Goal: Transaction & Acquisition: Purchase product/service

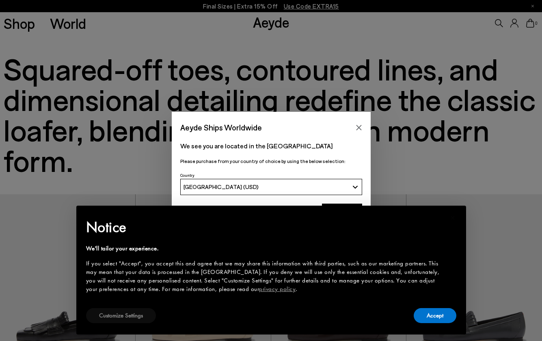
click at [135, 312] on button "Customize Settings" at bounding box center [121, 315] width 70 height 15
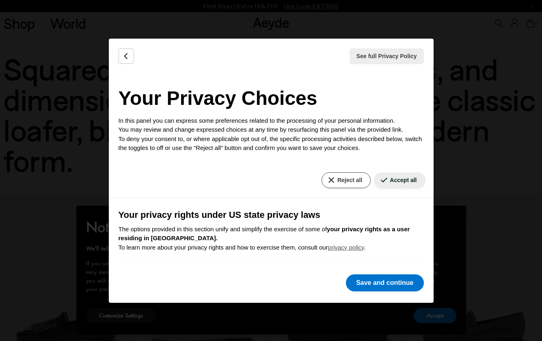
click at [350, 179] on button "Reject all" at bounding box center [346, 180] width 49 height 16
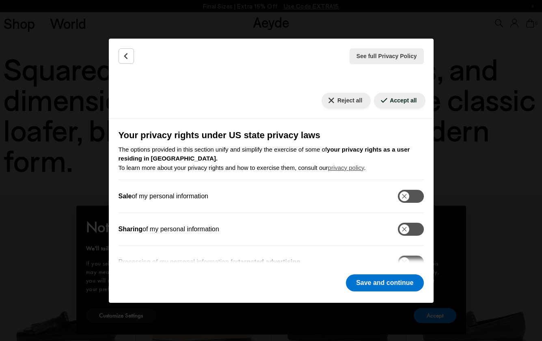
scroll to position [57, 0]
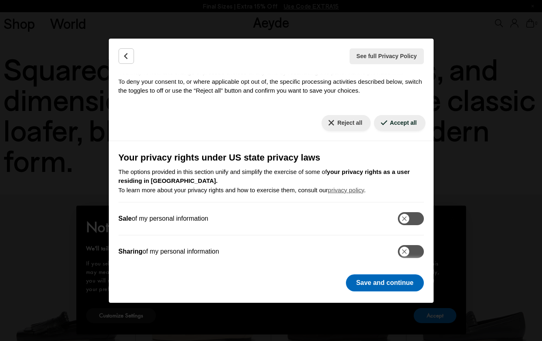
click at [392, 288] on button "Save and continue" at bounding box center [385, 282] width 78 height 17
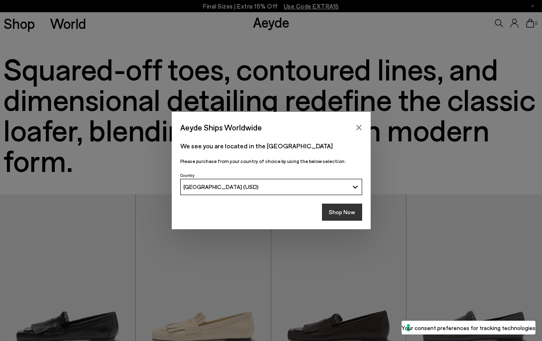
click at [349, 217] on button "Shop Now" at bounding box center [342, 212] width 40 height 17
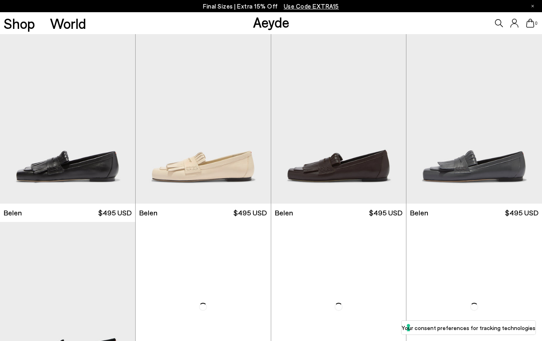
scroll to position [159, 0]
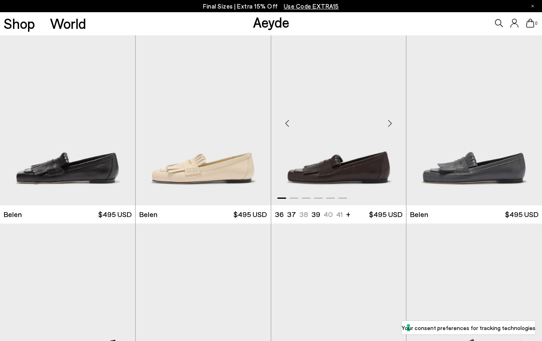
click at [388, 126] on div "Next slide" at bounding box center [390, 123] width 24 height 24
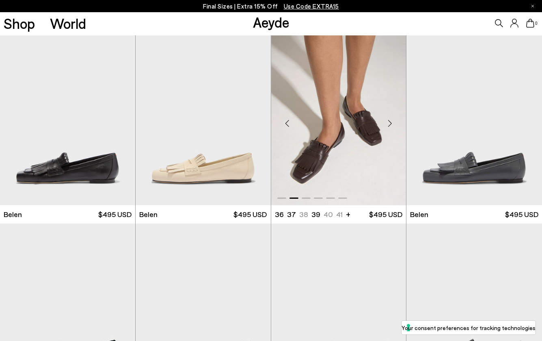
click at [388, 126] on div "Next slide" at bounding box center [390, 123] width 24 height 24
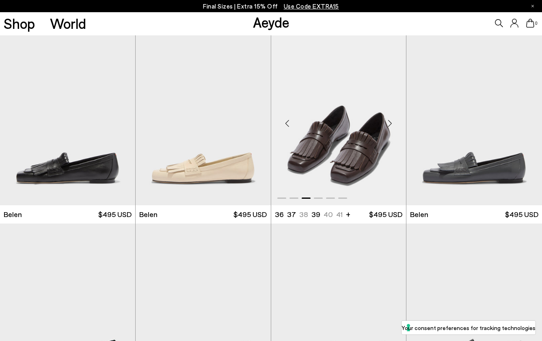
click at [388, 126] on div "Next slide" at bounding box center [390, 123] width 24 height 24
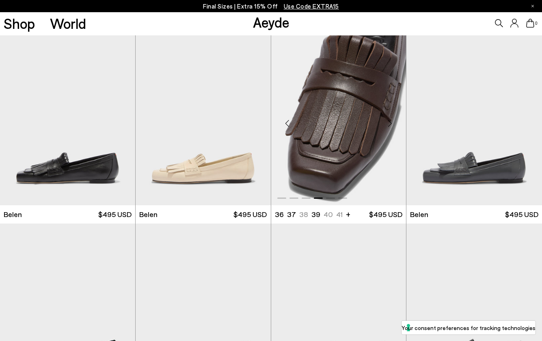
click at [388, 126] on div "Next slide" at bounding box center [390, 123] width 24 height 24
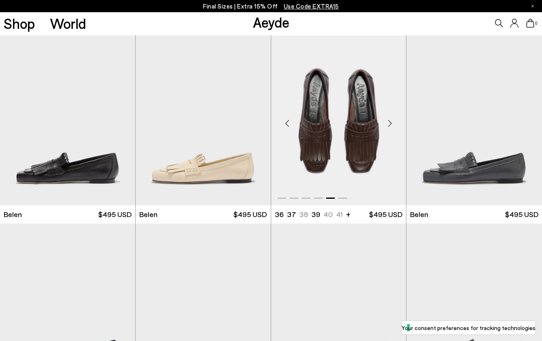
click at [388, 126] on div "Next slide" at bounding box center [390, 123] width 24 height 24
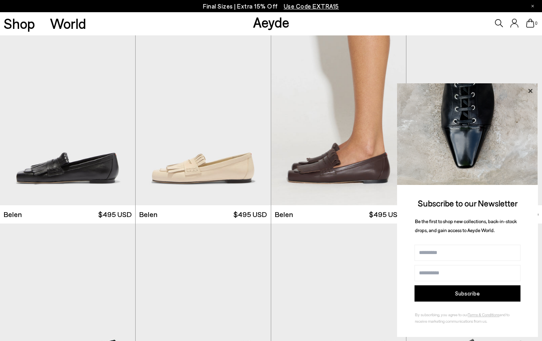
click at [531, 91] on icon at bounding box center [531, 91] width 4 height 4
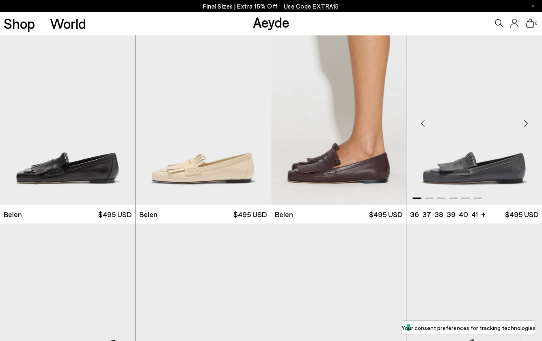
click at [527, 122] on div "Next slide" at bounding box center [526, 123] width 24 height 24
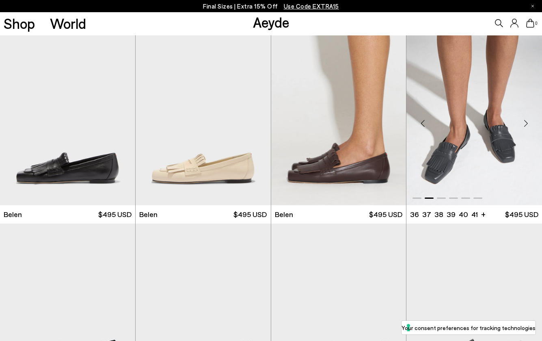
click at [527, 122] on div "Next slide" at bounding box center [526, 123] width 24 height 24
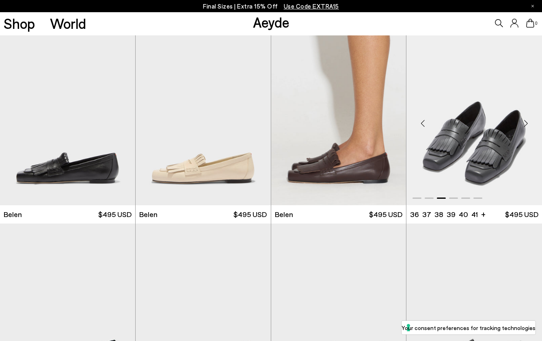
click at [527, 122] on div "Next slide" at bounding box center [526, 123] width 24 height 24
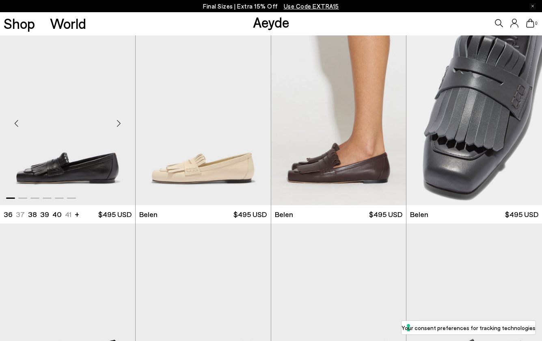
click at [81, 150] on img "1 / 6" at bounding box center [67, 120] width 135 height 170
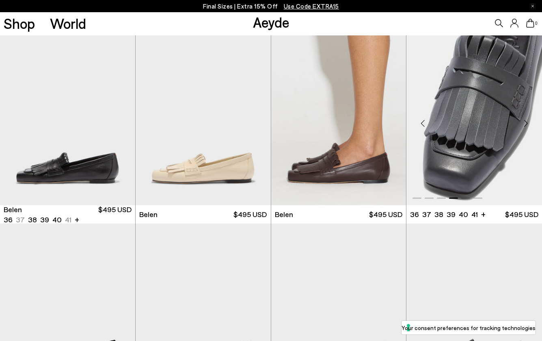
click at [463, 128] on img "4 / 6" at bounding box center [475, 120] width 136 height 170
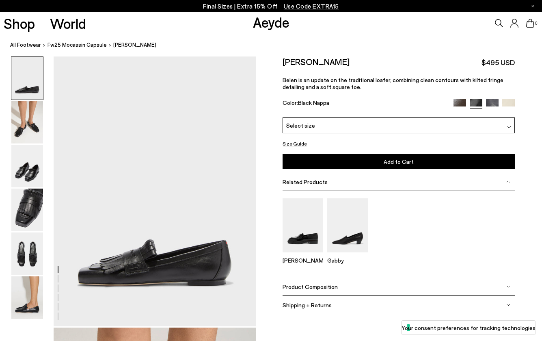
click at [299, 143] on button "Size Guide" at bounding box center [295, 144] width 24 height 10
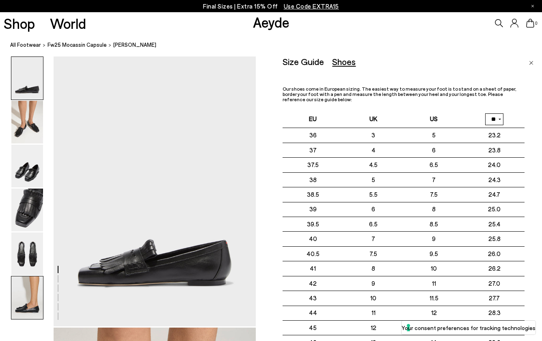
click at [29, 301] on img at bounding box center [27, 297] width 32 height 43
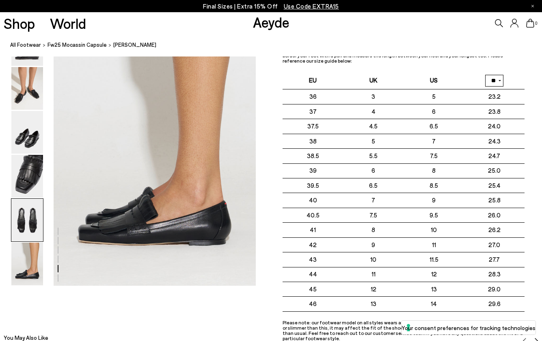
scroll to position [1410, 0]
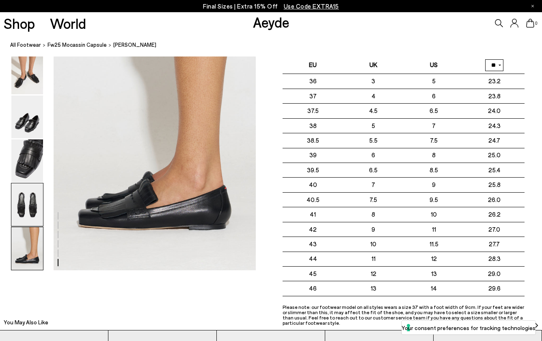
click at [30, 195] on img at bounding box center [27, 204] width 32 height 43
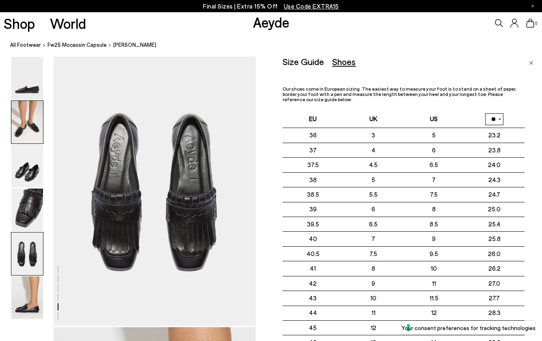
click at [29, 114] on img at bounding box center [27, 122] width 32 height 43
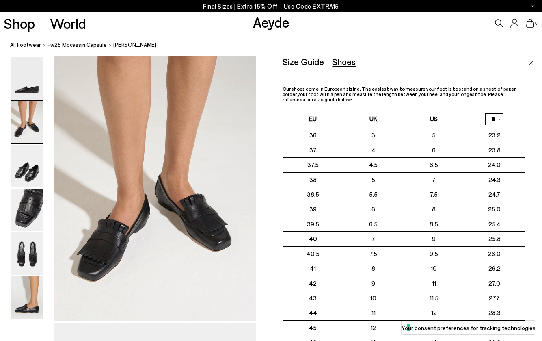
scroll to position [271, 0]
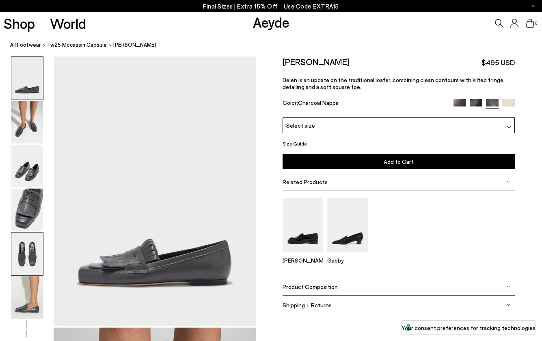
click at [33, 250] on img at bounding box center [27, 253] width 32 height 43
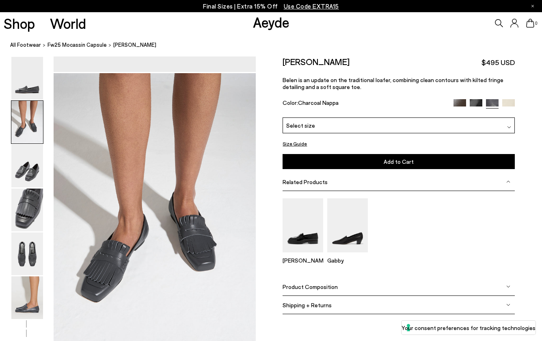
scroll to position [237, 0]
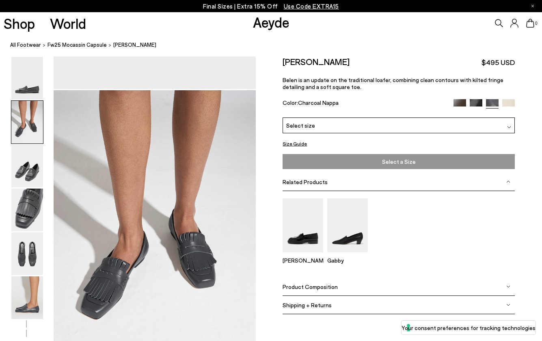
click at [429, 164] on span "Select a Size" at bounding box center [399, 161] width 228 height 10
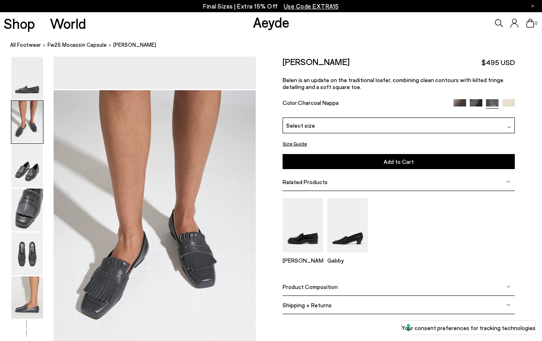
click at [410, 131] on div "Select size" at bounding box center [399, 125] width 232 height 16
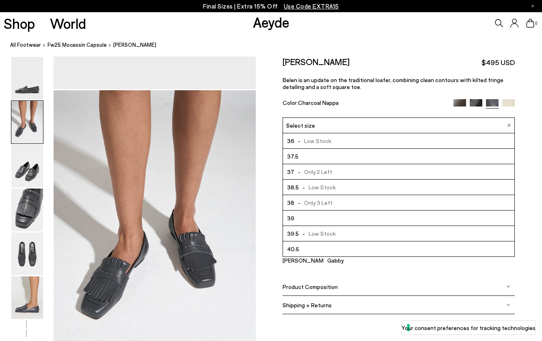
click at [373, 235] on li "39.5 - Low Stock" at bounding box center [399, 233] width 232 height 15
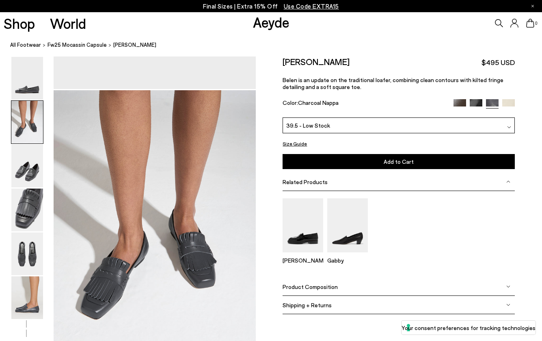
click at [390, 166] on button "Add to Cart Select a Size First" at bounding box center [399, 161] width 232 height 15
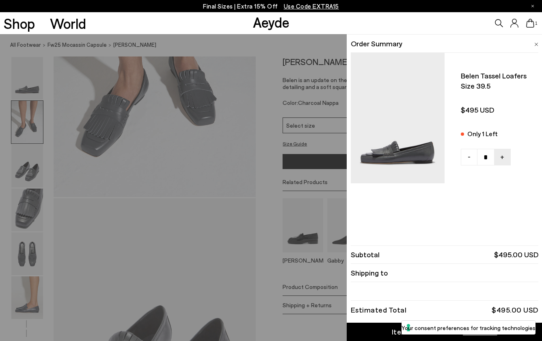
scroll to position [417, 0]
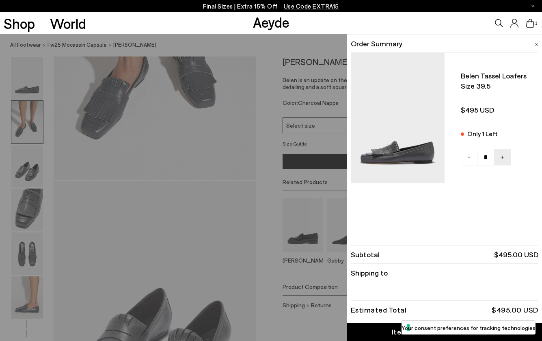
click at [535, 44] on img at bounding box center [537, 45] width 4 height 4
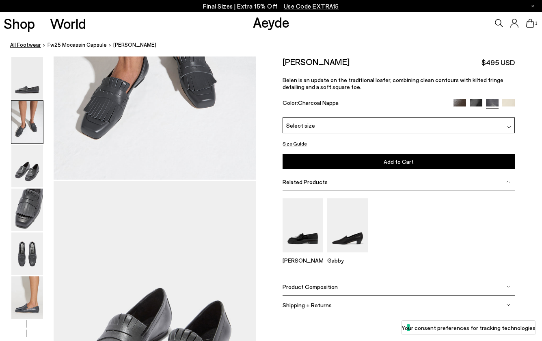
click at [22, 42] on link "All Footwear" at bounding box center [25, 45] width 31 height 9
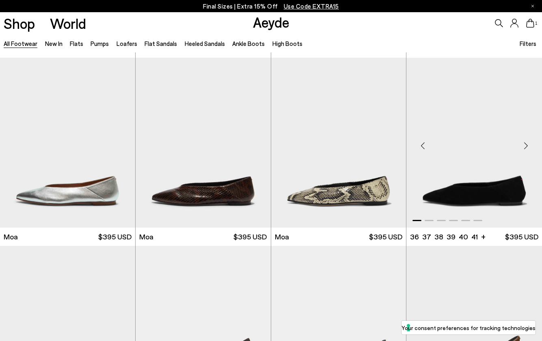
scroll to position [3198, 0]
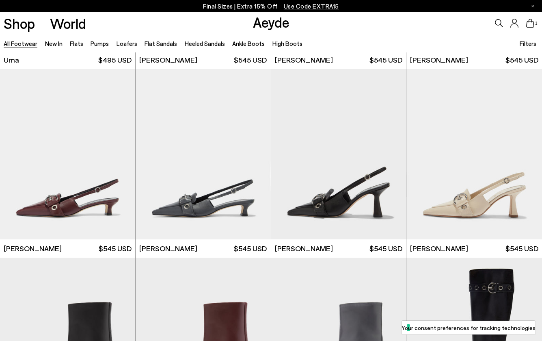
scroll to position [4319, 0]
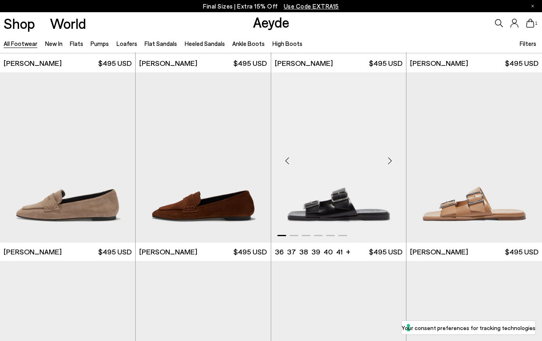
scroll to position [7706, 0]
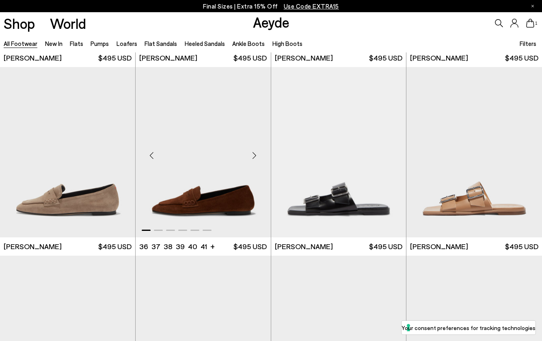
click at [255, 145] on div "Next slide" at bounding box center [255, 155] width 24 height 24
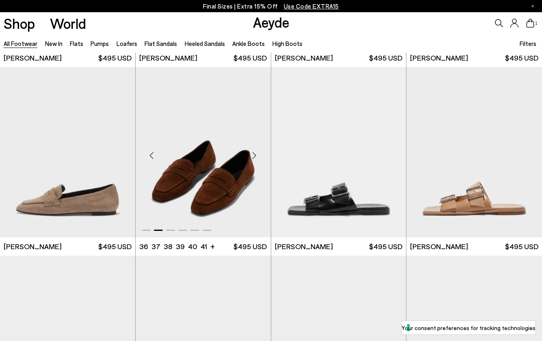
click at [255, 145] on div "Next slide" at bounding box center [255, 155] width 24 height 24
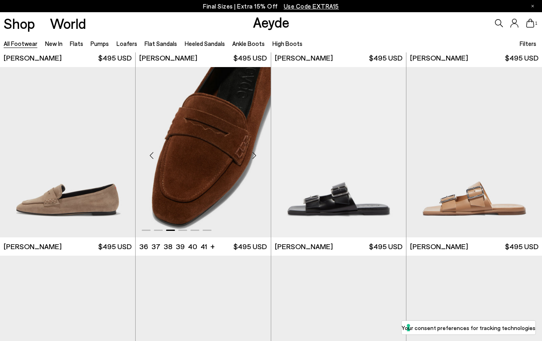
click at [255, 145] on div "Next slide" at bounding box center [255, 155] width 24 height 24
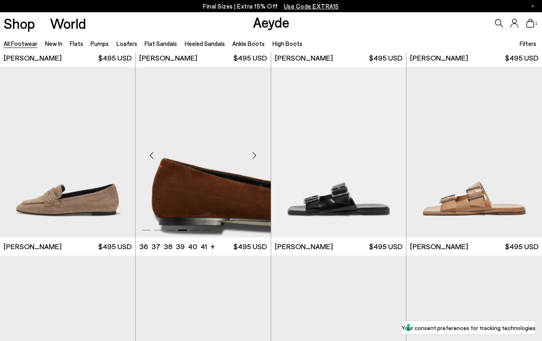
click at [255, 145] on div "Next slide" at bounding box center [255, 155] width 24 height 24
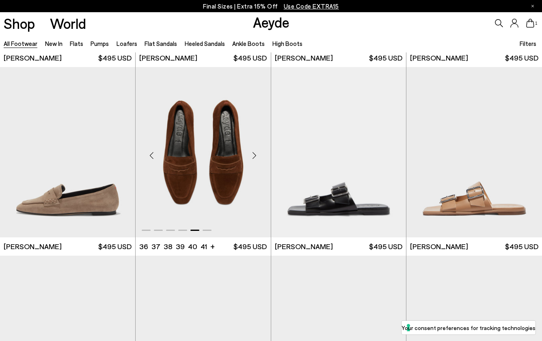
click at [255, 145] on div "Next slide" at bounding box center [255, 155] width 24 height 24
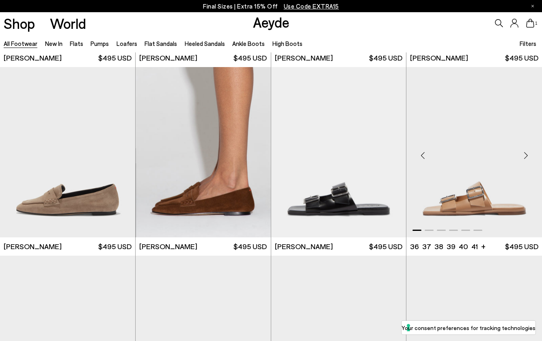
click at [522, 148] on div "Next slide" at bounding box center [526, 155] width 24 height 24
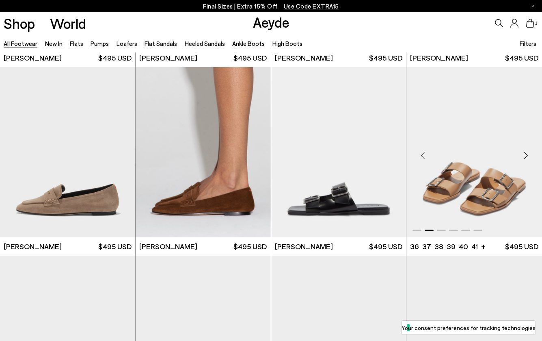
click at [522, 148] on div "Next slide" at bounding box center [526, 155] width 24 height 24
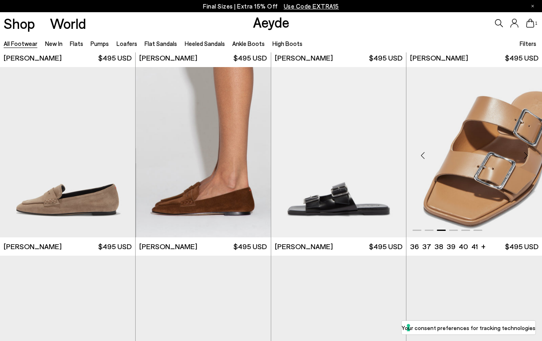
click at [522, 148] on div "Next slide" at bounding box center [526, 155] width 24 height 24
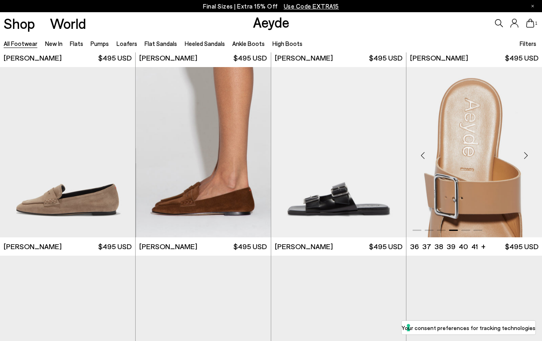
click at [522, 148] on div "Next slide" at bounding box center [526, 155] width 24 height 24
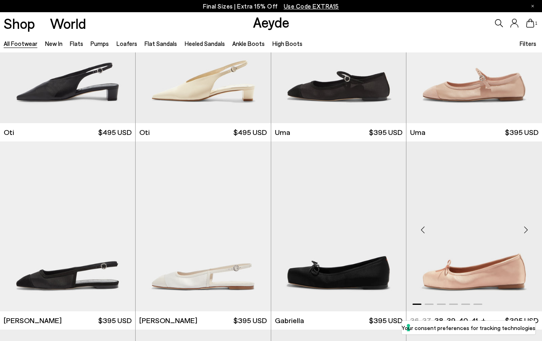
scroll to position [11389, 0]
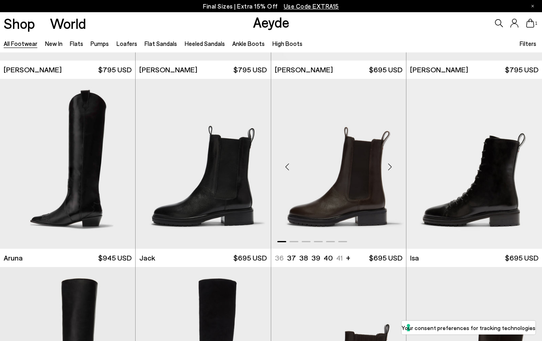
scroll to position [12591, 0]
click at [119, 155] on div "Next slide" at bounding box center [119, 167] width 24 height 24
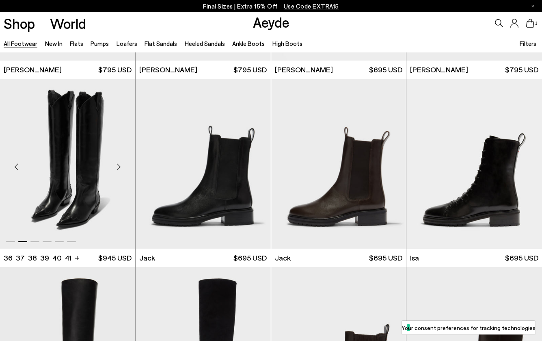
click at [119, 156] on div "Next slide" at bounding box center [119, 167] width 24 height 24
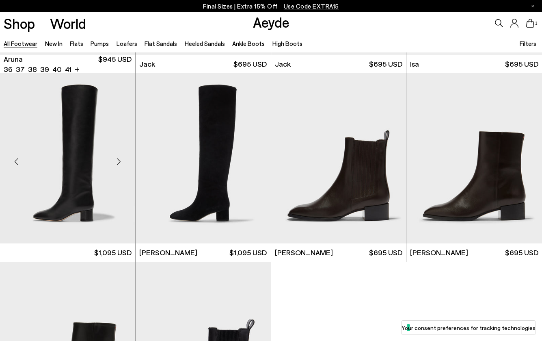
scroll to position [12785, 0]
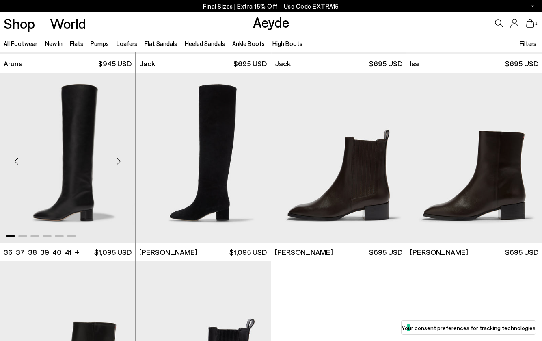
click at [119, 149] on div "Next slide" at bounding box center [119, 161] width 24 height 24
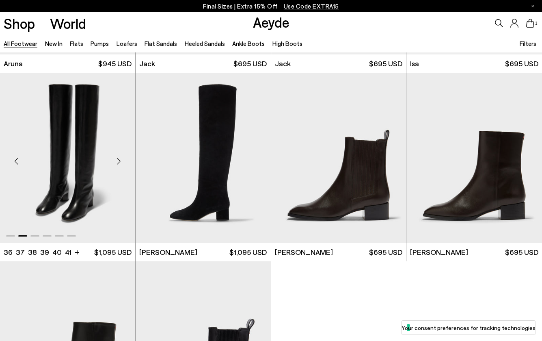
click at [119, 149] on div "Next slide" at bounding box center [119, 161] width 24 height 24
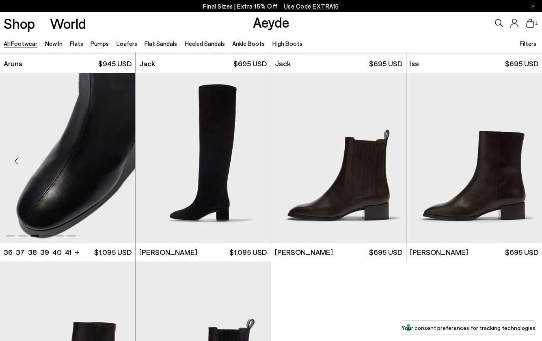
click at [119, 149] on div "Next slide" at bounding box center [119, 161] width 24 height 24
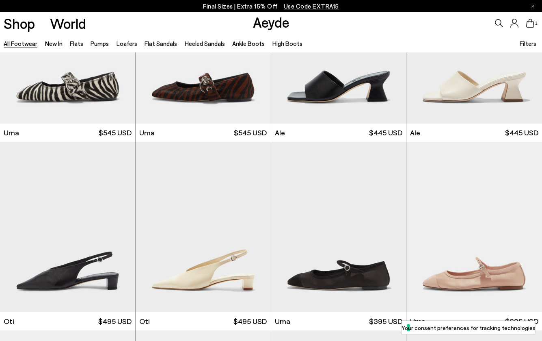
scroll to position [10739, 0]
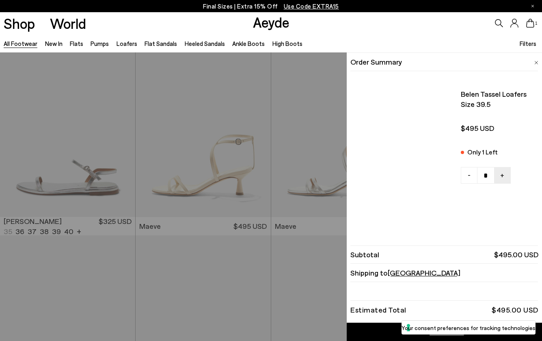
click at [532, 25] on icon at bounding box center [531, 23] width 8 height 9
